Goal: Transaction & Acquisition: Purchase product/service

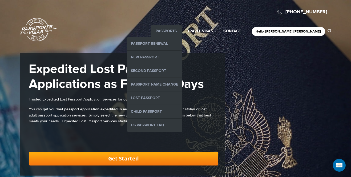
click at [177, 29] on link "Passports" at bounding box center [166, 31] width 21 height 5
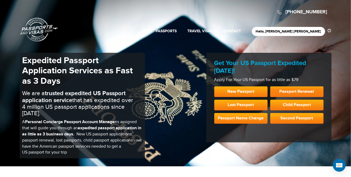
click at [289, 91] on link "Passport Renewal" at bounding box center [296, 91] width 53 height 11
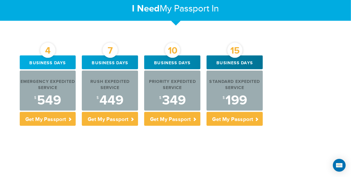
scroll to position [184, 0]
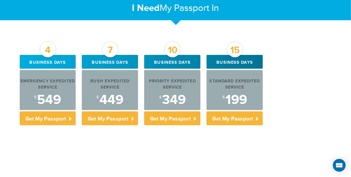
click at [285, 69] on div "4 Business days Emergency Expedited Service $ 549 Get My Passport 7 Business da…" at bounding box center [176, 91] width 320 height 73
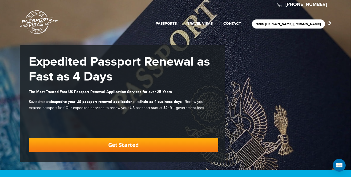
scroll to position [0, 0]
